Goal: Task Accomplishment & Management: Manage account settings

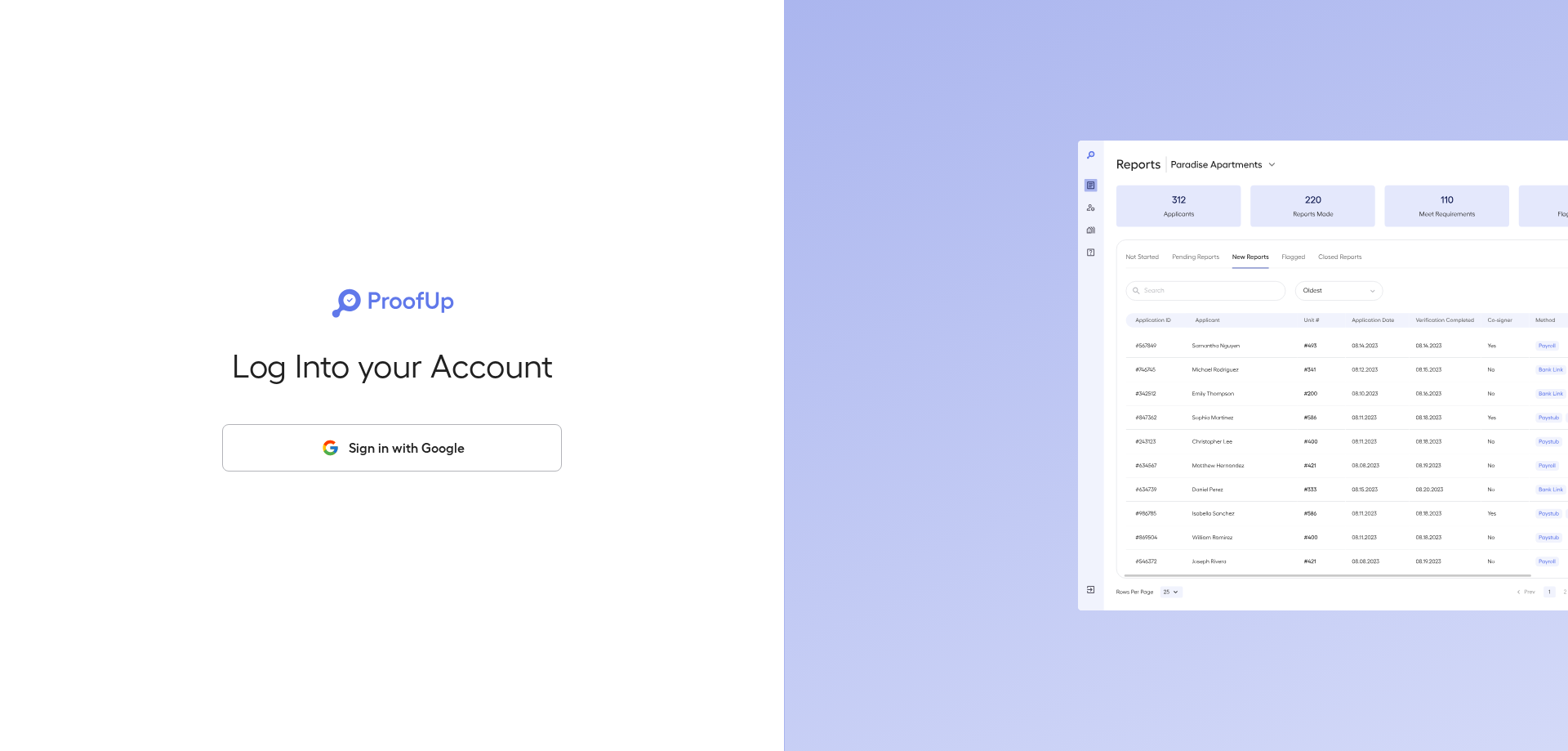
click at [362, 448] on button "Sign in with Google" at bounding box center [392, 448] width 339 height 47
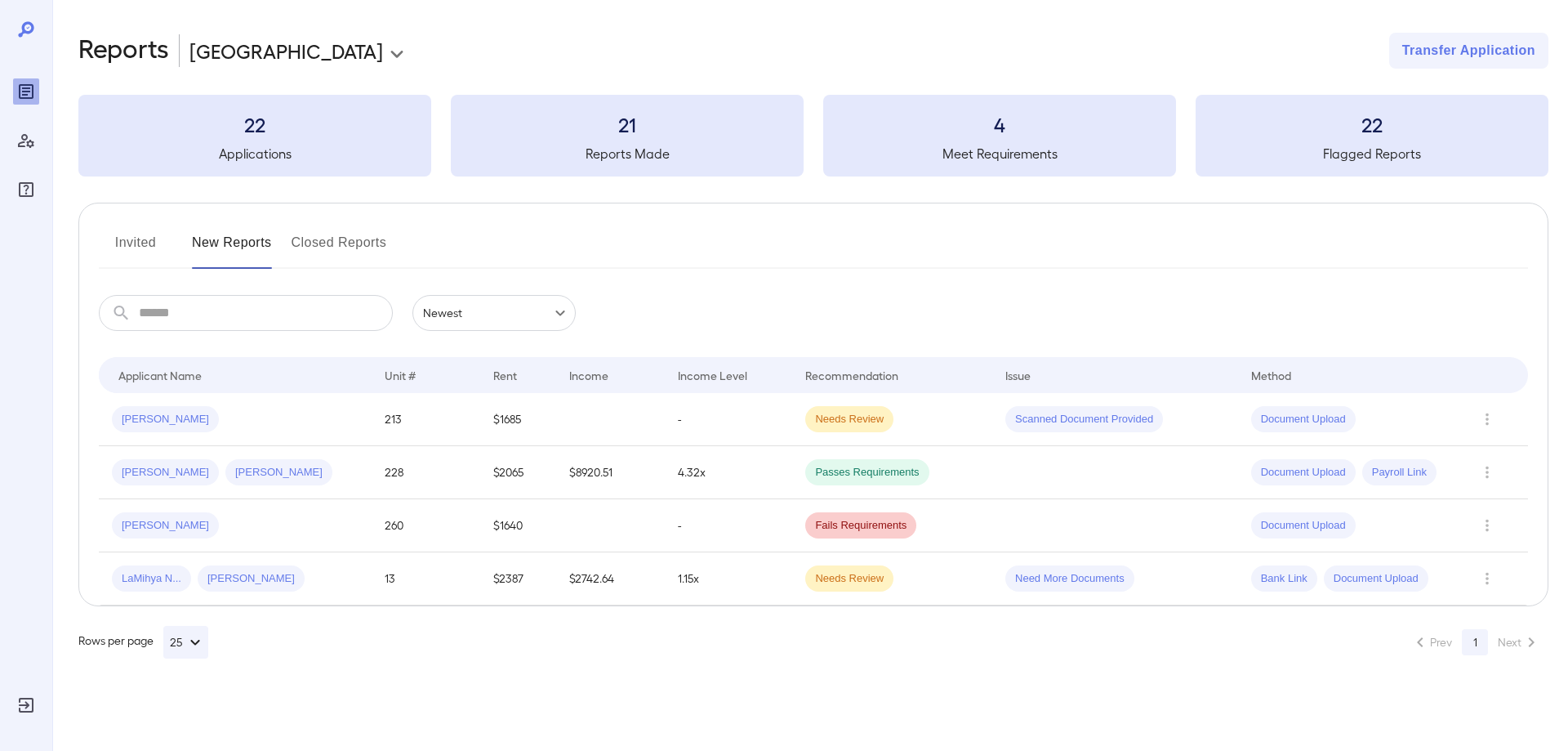
click at [132, 241] on button "Invited" at bounding box center [135, 248] width 73 height 39
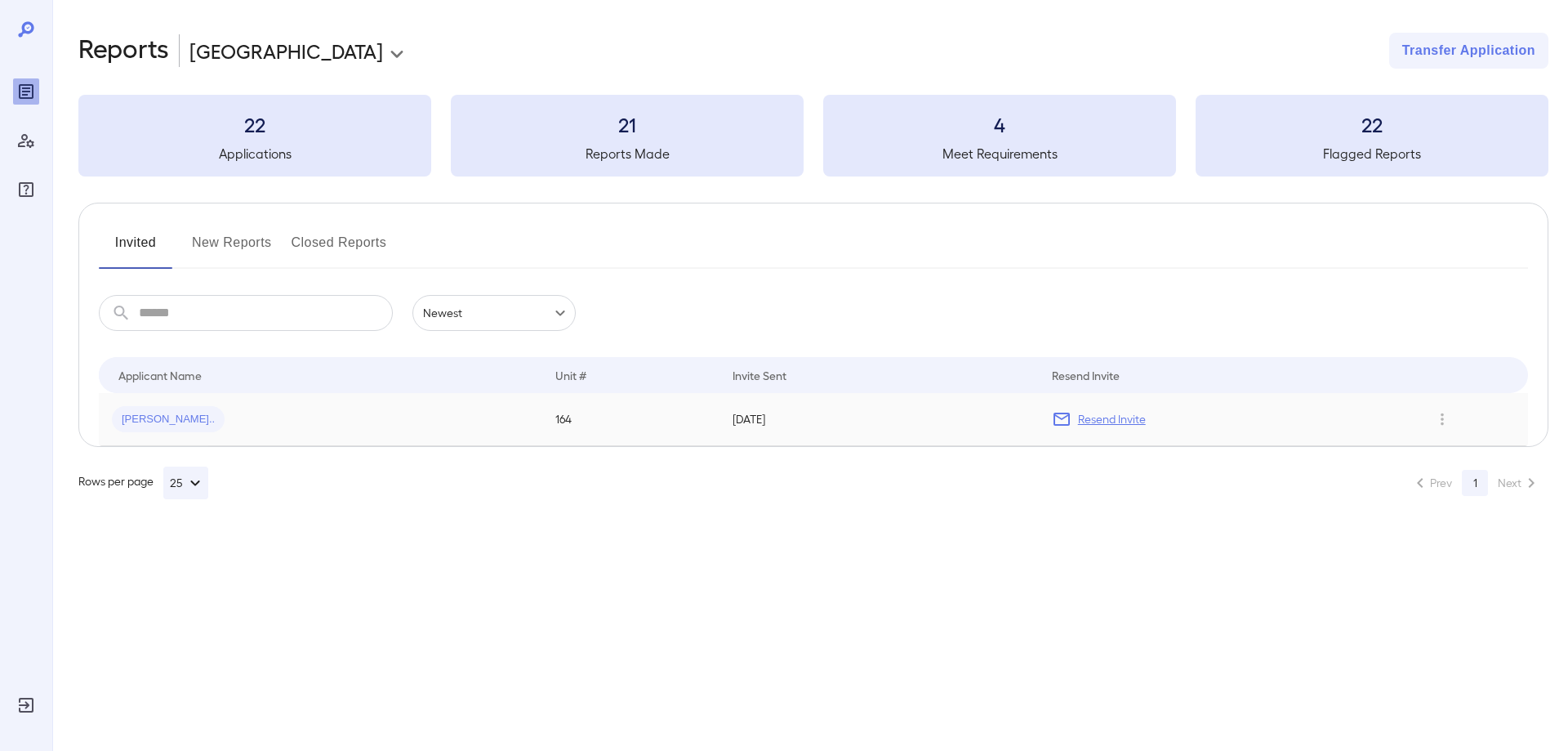
click at [247, 430] on div "[PERSON_NAME].." at bounding box center [320, 419] width 417 height 26
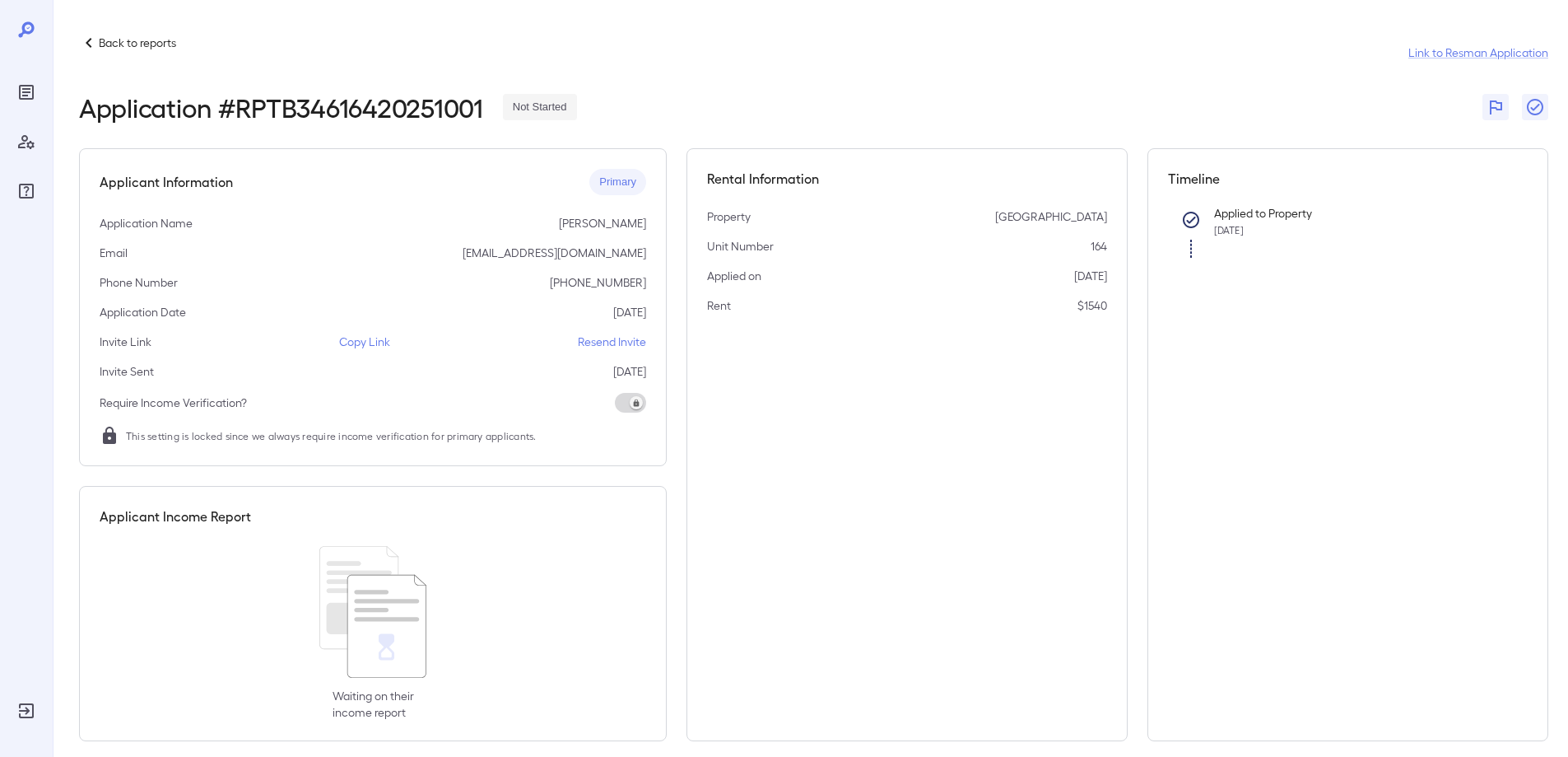
click at [0, 658] on div at bounding box center [26, 378] width 53 height 757
drag, startPoint x: 0, startPoint y: 326, endPoint x: 10, endPoint y: 346, distance: 22.4
click at [0, 357] on div at bounding box center [26, 378] width 53 height 757
click at [608, 339] on p "Resend Invite" at bounding box center [611, 341] width 68 height 16
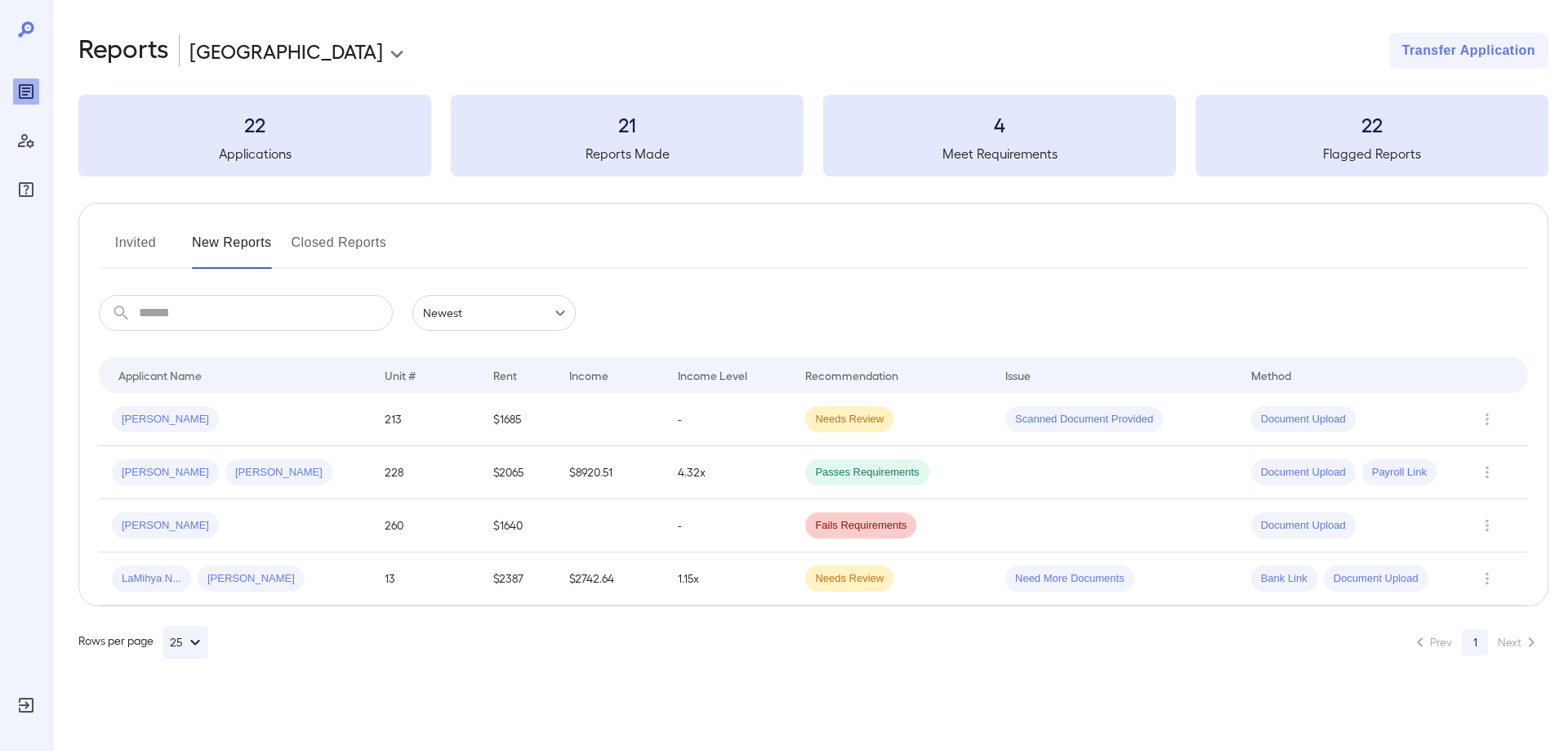
click at [142, 245] on button "Invited" at bounding box center [135, 248] width 73 height 39
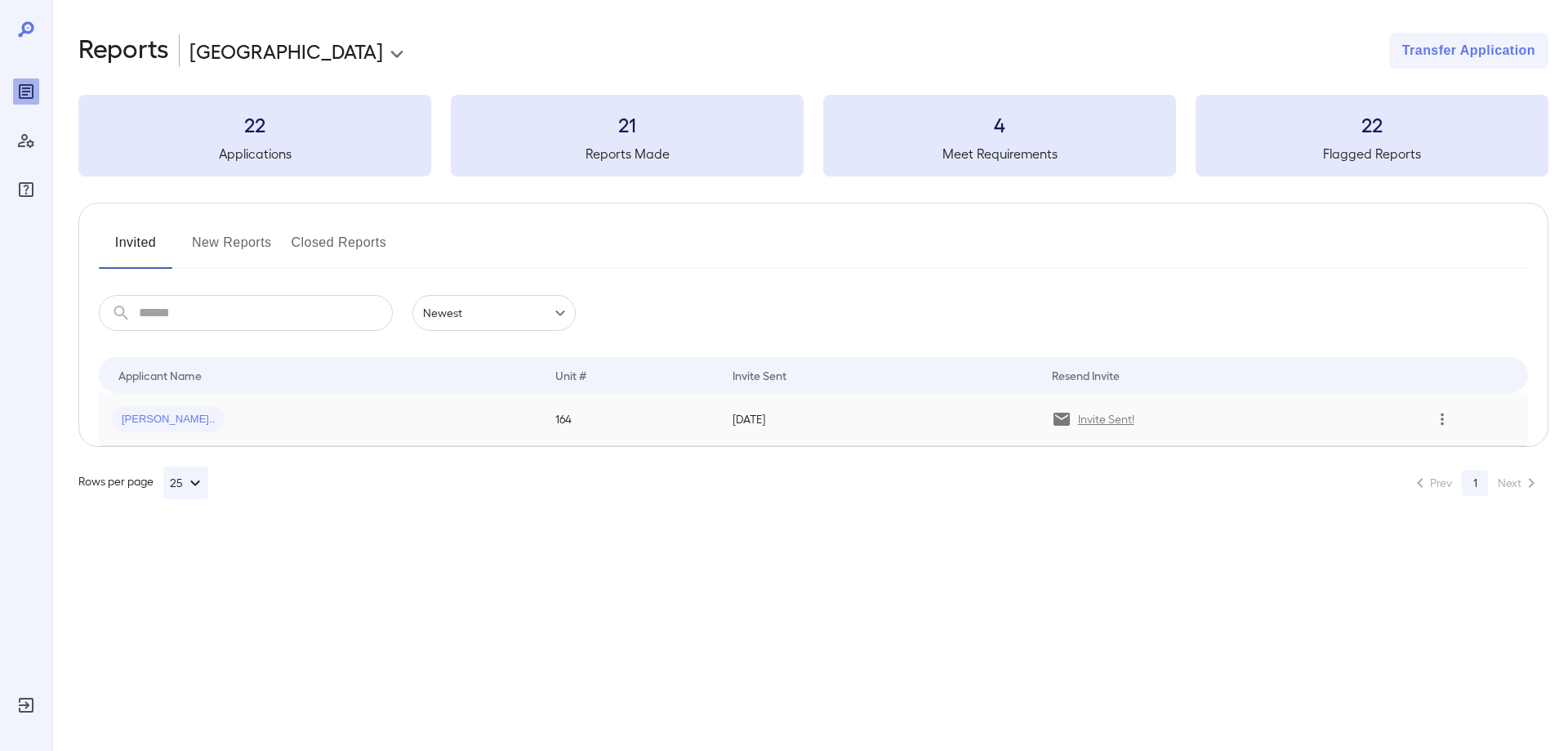
click at [1439, 425] on icon "Row Actions" at bounding box center [1443, 419] width 18 height 20
click at [1344, 419] on div at bounding box center [784, 376] width 1568 height 751
click at [150, 418] on span "[PERSON_NAME].." at bounding box center [168, 419] width 113 height 15
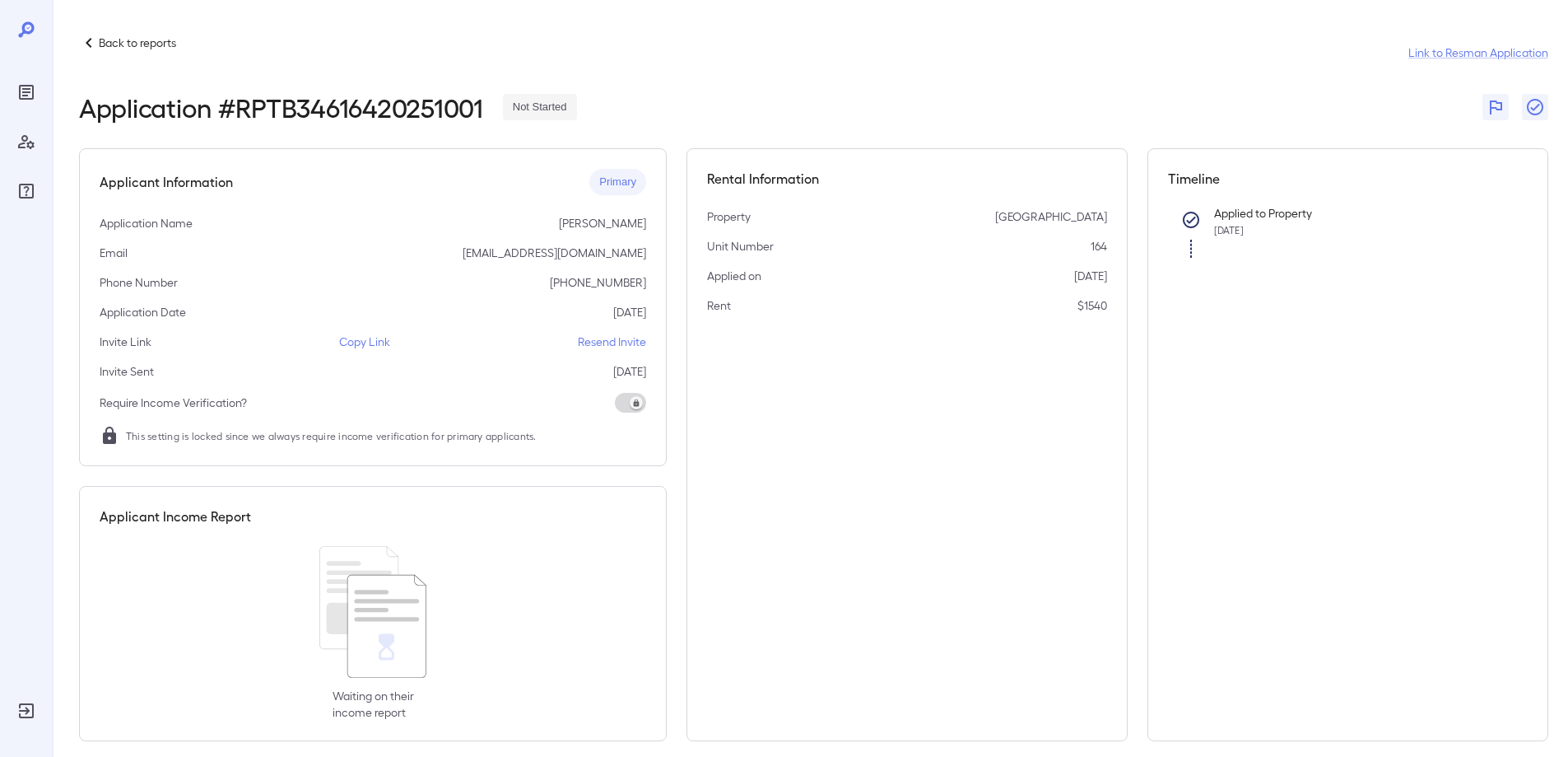
click at [598, 343] on p "Resend Invite" at bounding box center [611, 341] width 68 height 16
click at [387, 368] on div "Invite Sent [DATE]" at bounding box center [372, 371] width 547 height 16
click at [108, 42] on p "Back to reports" at bounding box center [137, 43] width 77 height 16
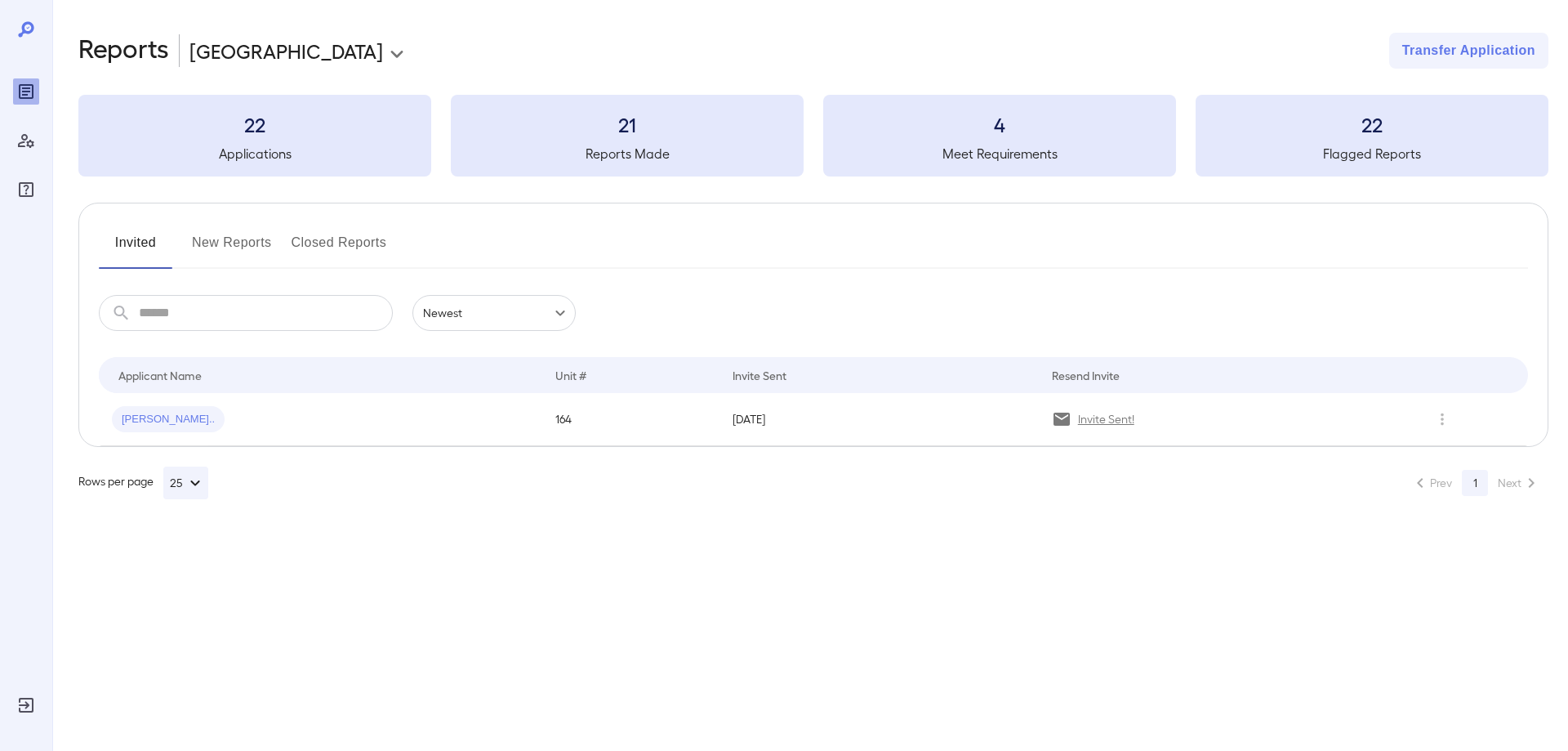
click at [229, 244] on button "New Reports" at bounding box center [232, 248] width 80 height 39
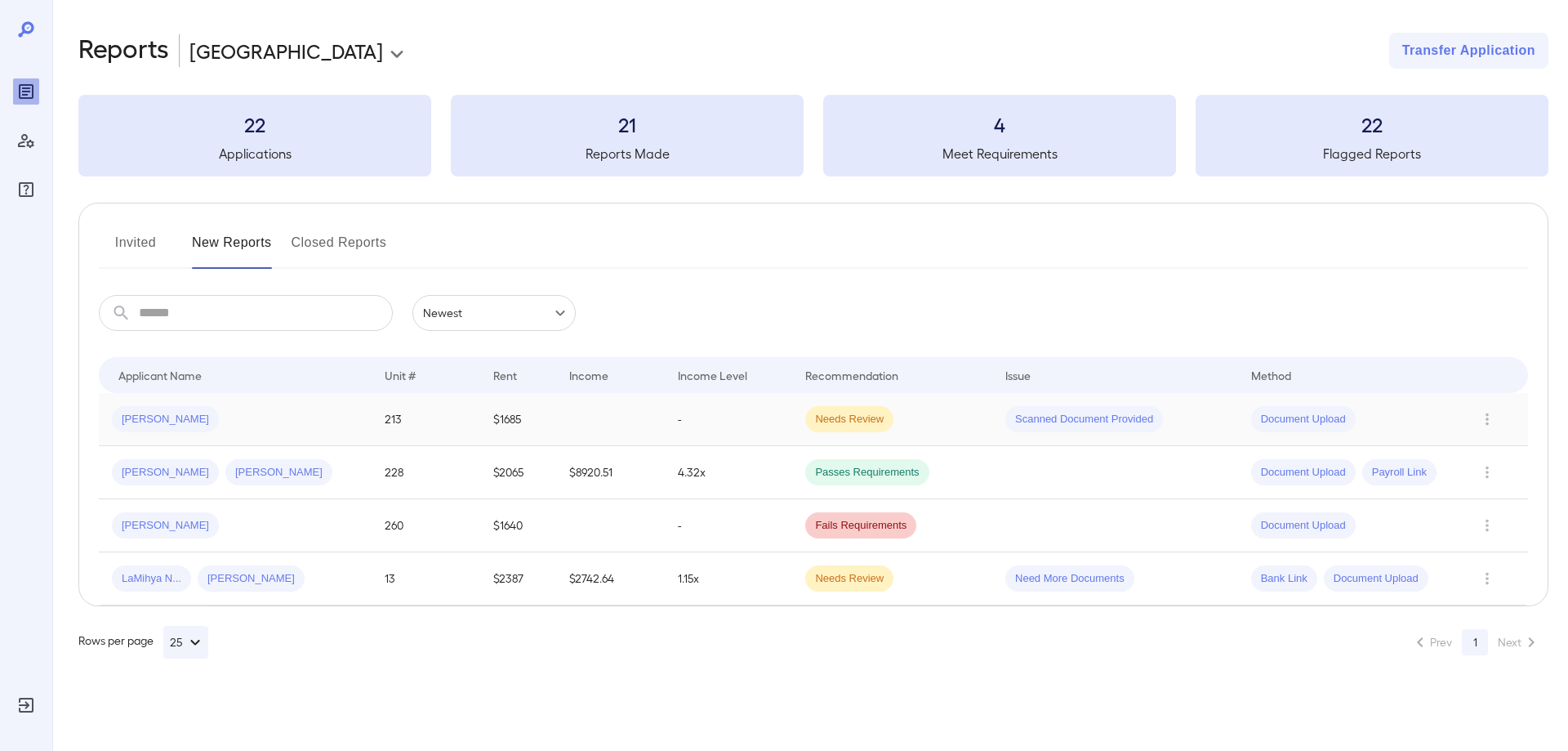
click at [192, 229] on button "New Reports" at bounding box center [232, 248] width 80 height 39
